Goal: Task Accomplishment & Management: Manage account settings

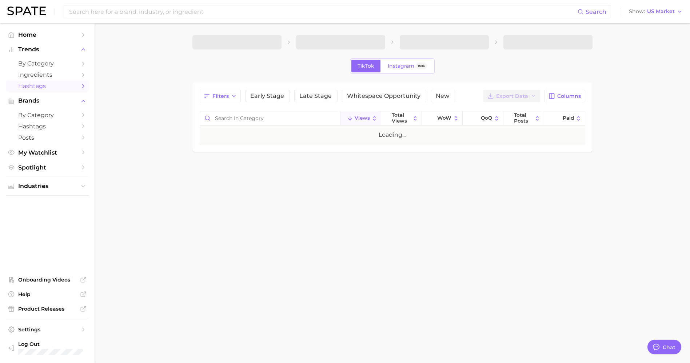
type textarea "x"
click at [71, 329] on span "Settings" at bounding box center [47, 329] width 58 height 7
